Goal: Complete application form

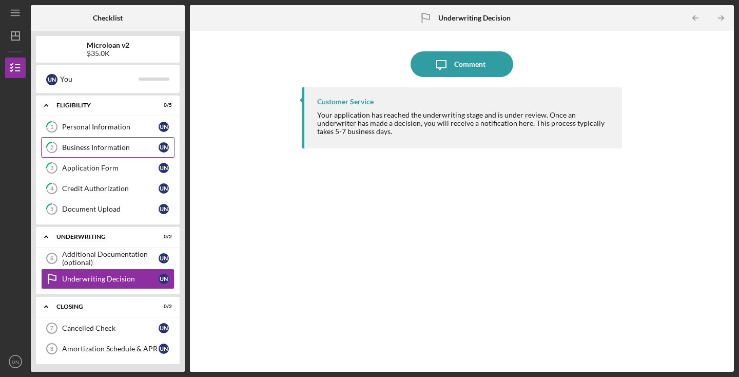
click at [124, 149] on div "Business Information" at bounding box center [110, 147] width 96 height 8
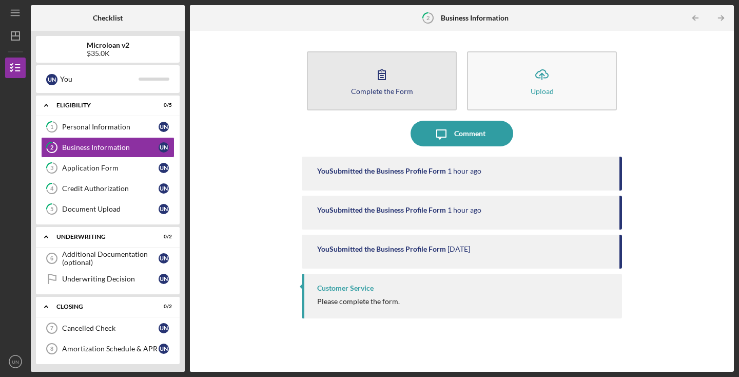
click at [346, 75] on button "Complete the Form Form" at bounding box center [382, 80] width 150 height 59
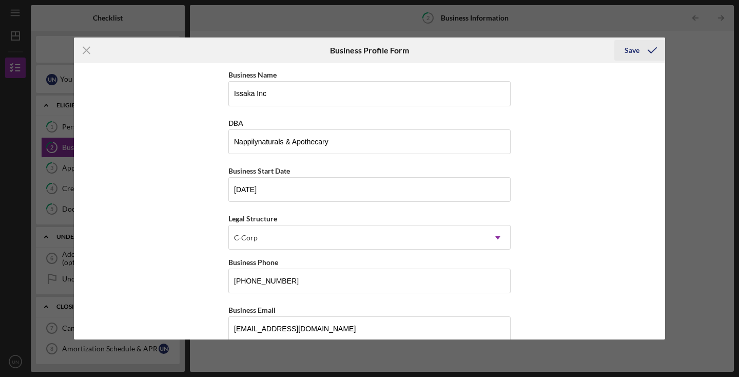
click at [633, 51] on div "Save" at bounding box center [632, 50] width 15 height 21
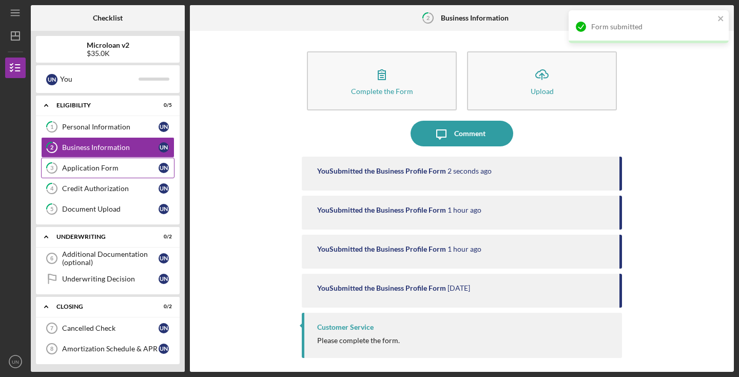
click at [101, 168] on div "Application Form" at bounding box center [110, 168] width 96 height 8
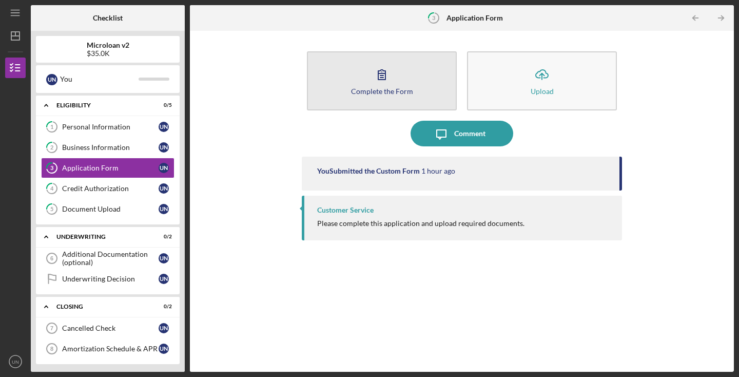
click at [392, 105] on button "Complete the Form Form" at bounding box center [382, 80] width 150 height 59
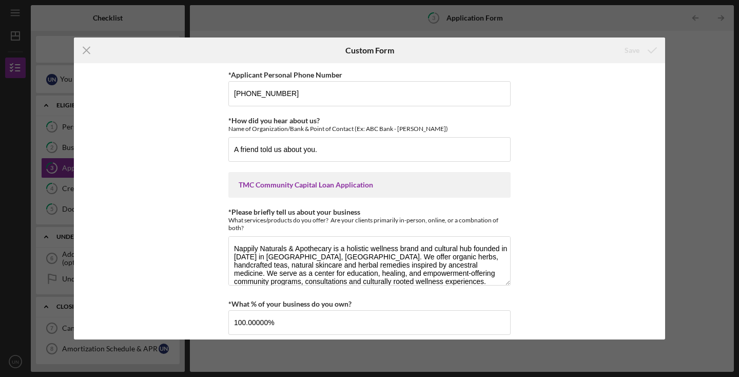
click at [568, 230] on div "*Applicant Personal Phone Number [PHONE_NUMBER] *How did you hear about us? Nam…" at bounding box center [369, 201] width 591 height 276
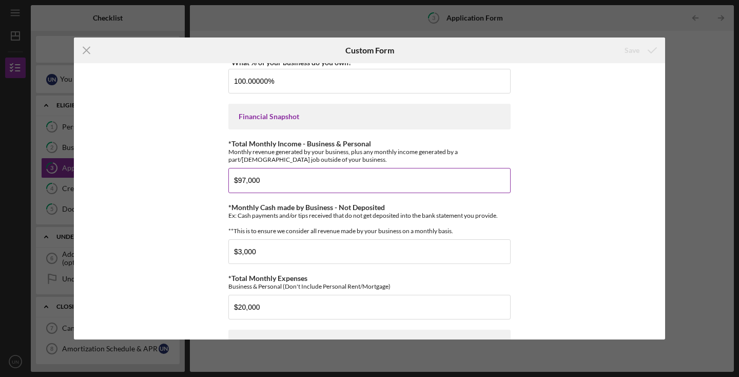
click at [272, 178] on input "$97,000" at bounding box center [369, 180] width 282 height 25
type input "$9"
type input "$105,000"
click at [616, 260] on div "*Applicant Personal Phone Number [PHONE_NUMBER] *How did you hear about us? Nam…" at bounding box center [369, 201] width 591 height 276
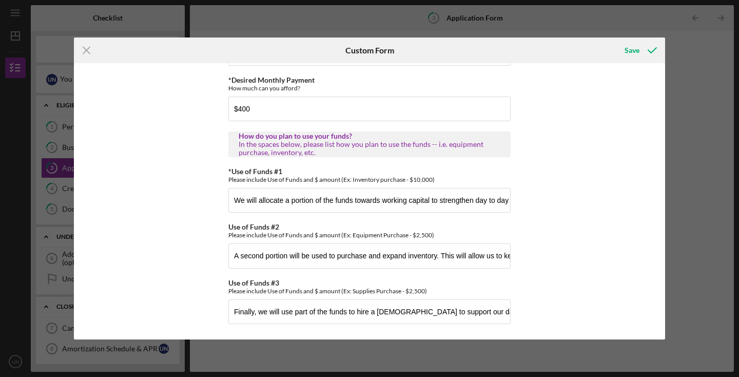
scroll to position [586, 0]
click at [630, 49] on div "Save" at bounding box center [632, 50] width 15 height 21
